Goal: Task Accomplishment & Management: Manage account settings

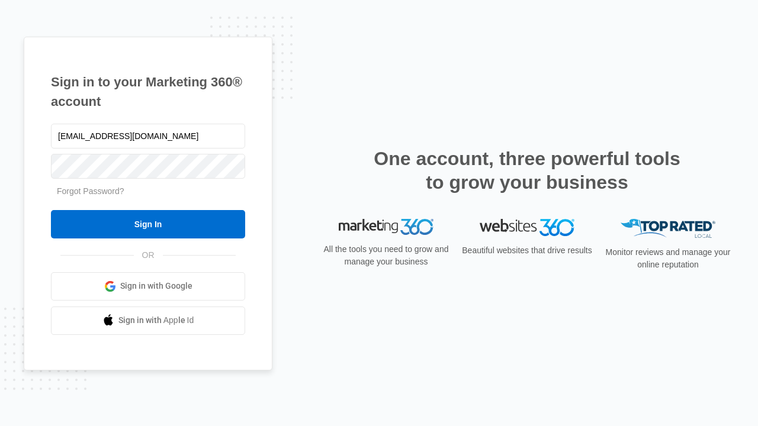
type input "[EMAIL_ADDRESS][DOMAIN_NAME]"
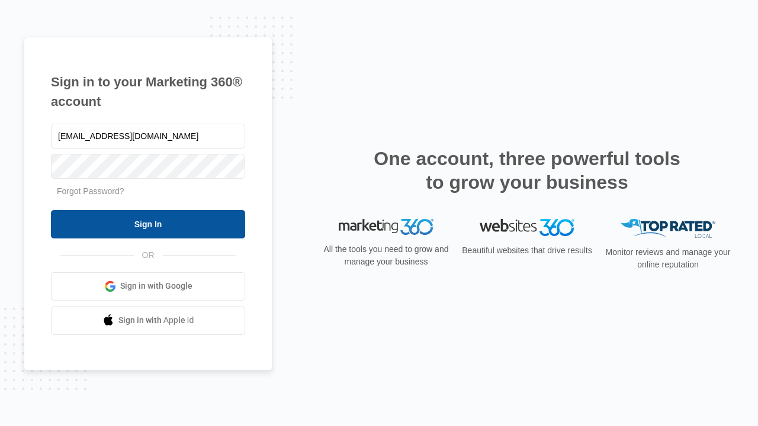
click at [148, 224] on input "Sign In" at bounding box center [148, 224] width 194 height 28
